Goal: Find specific page/section: Find specific page/section

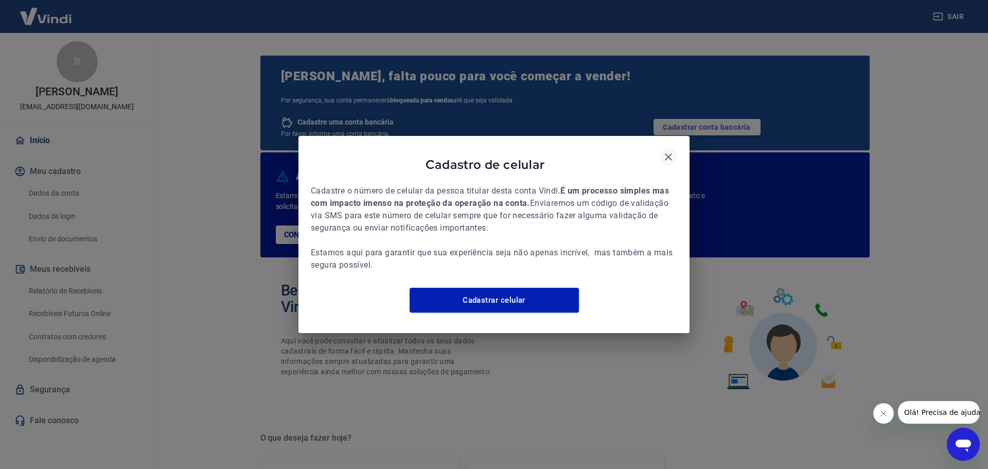
click at [669, 155] on icon "button" at bounding box center [669, 157] width 12 height 12
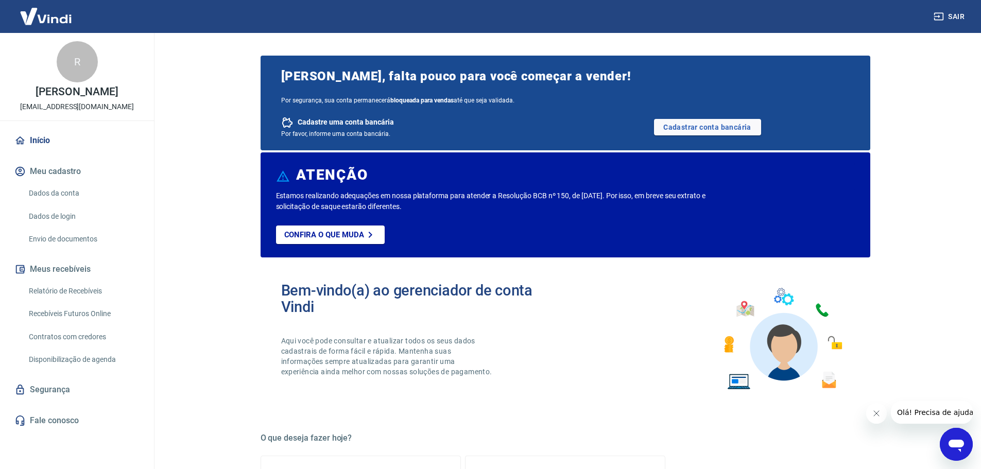
click at [127, 288] on link "Relatório de Recebíveis" at bounding box center [83, 291] width 117 height 21
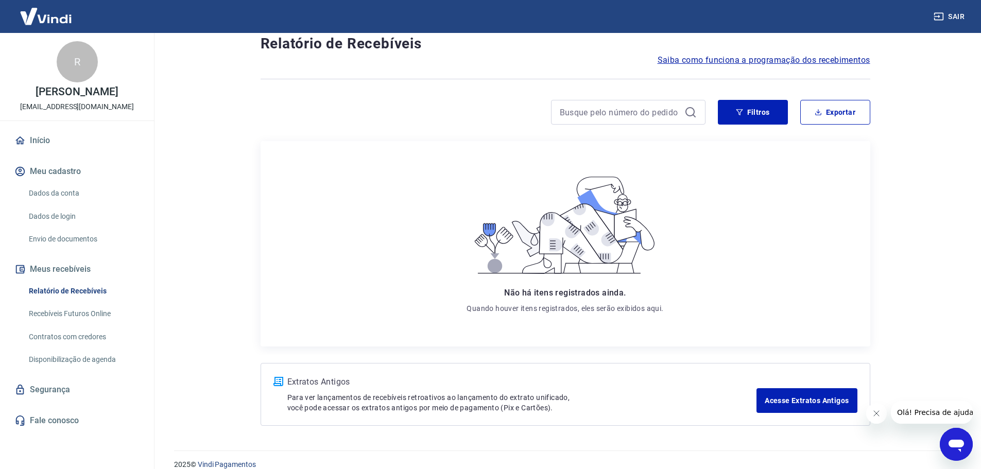
scroll to position [42, 0]
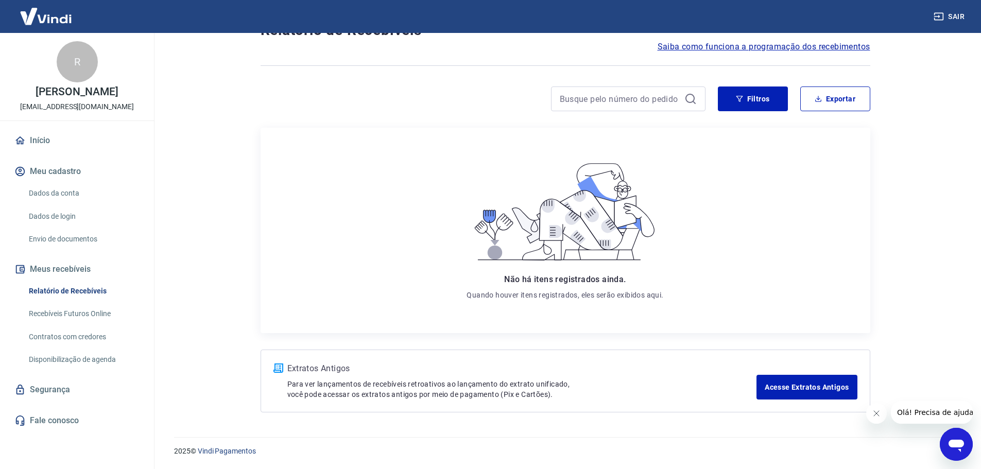
click at [104, 311] on link "Recebíveis Futuros Online" at bounding box center [83, 313] width 117 height 21
